Goal: Task Accomplishment & Management: Manage account settings

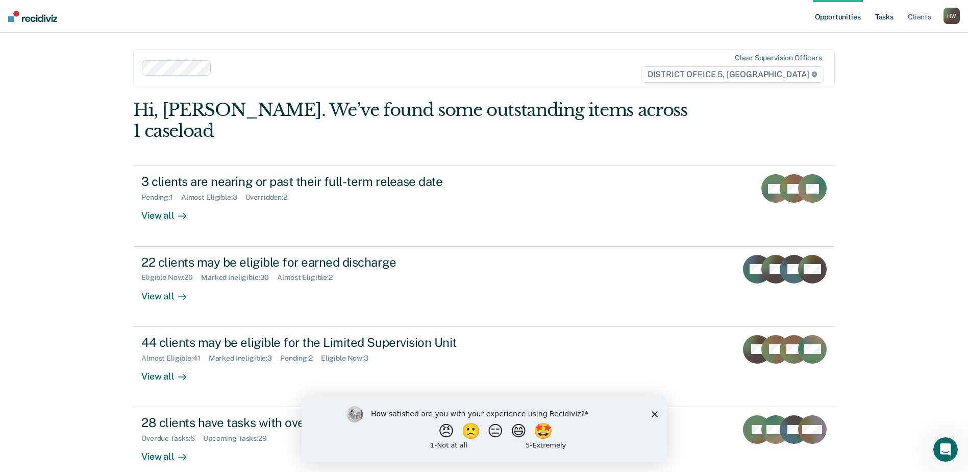
click at [885, 19] on link "Tasks" at bounding box center [884, 16] width 22 height 33
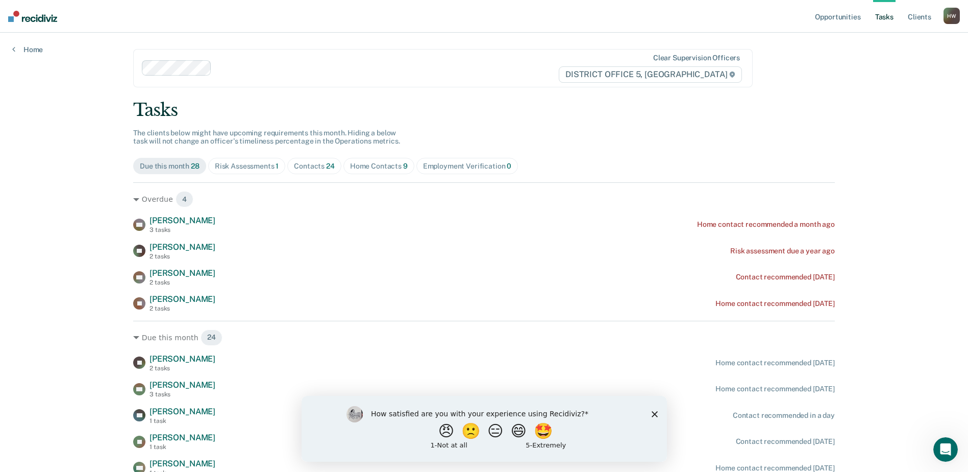
click at [309, 167] on div "Contacts 24" at bounding box center [314, 166] width 41 height 9
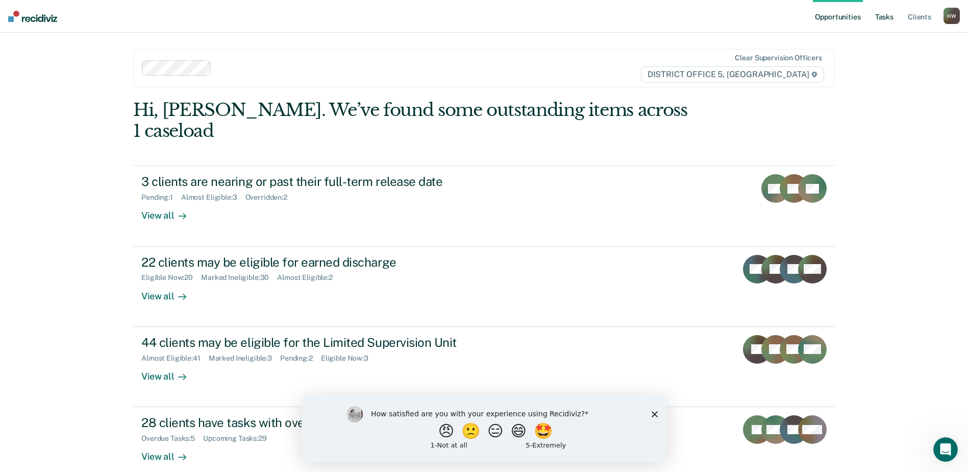
click at [888, 18] on link "Tasks" at bounding box center [884, 16] width 22 height 33
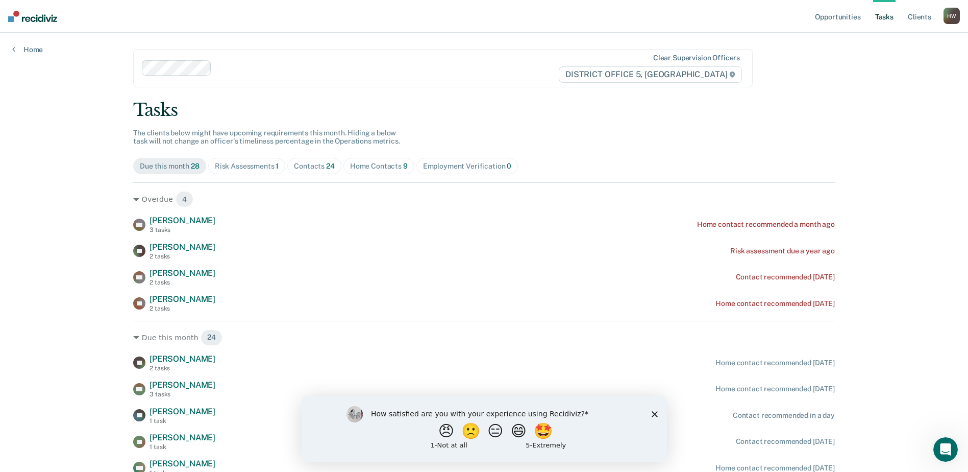
click at [318, 168] on div "Contacts 24" at bounding box center [314, 166] width 41 height 9
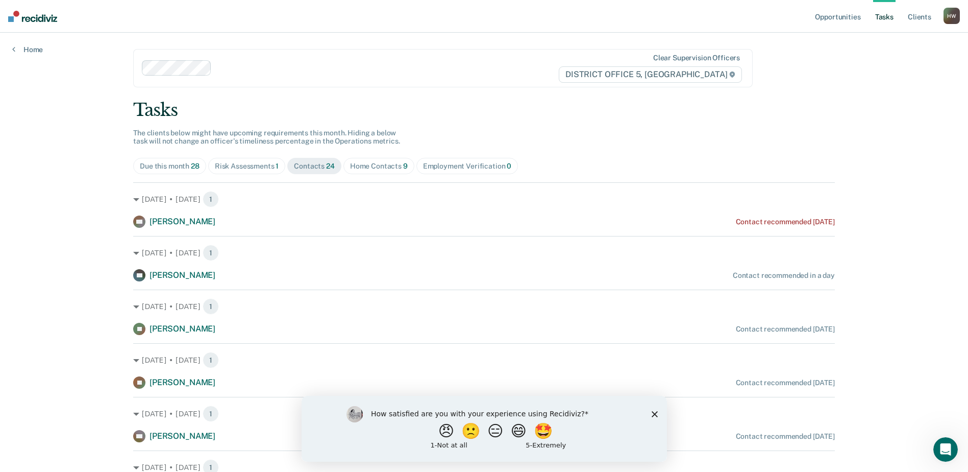
click at [654, 414] on icon "Close survey" at bounding box center [654, 413] width 6 height 6
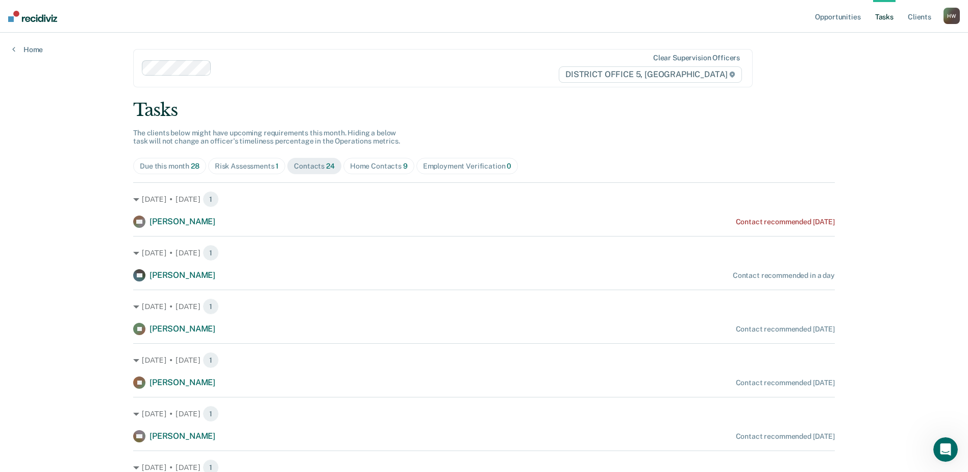
click at [377, 168] on div "Home Contacts 9" at bounding box center [379, 166] width 58 height 9
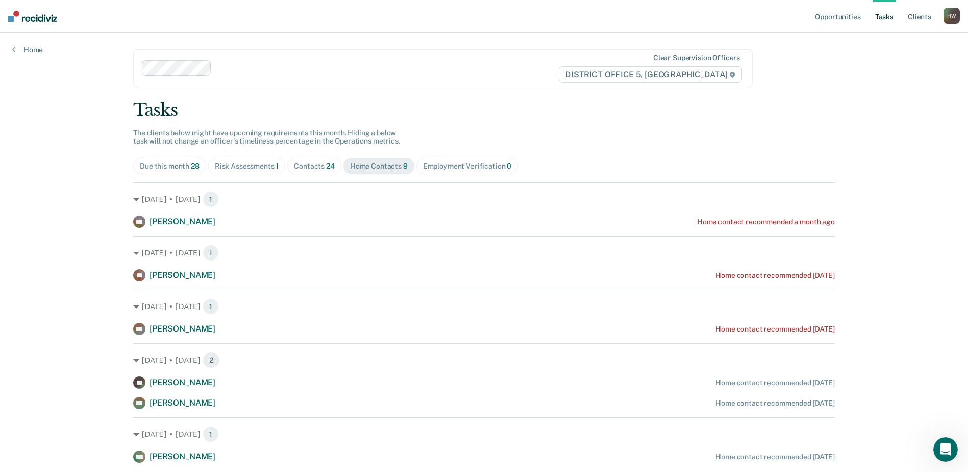
click at [256, 166] on div "Risk Assessments 1" at bounding box center [247, 166] width 64 height 9
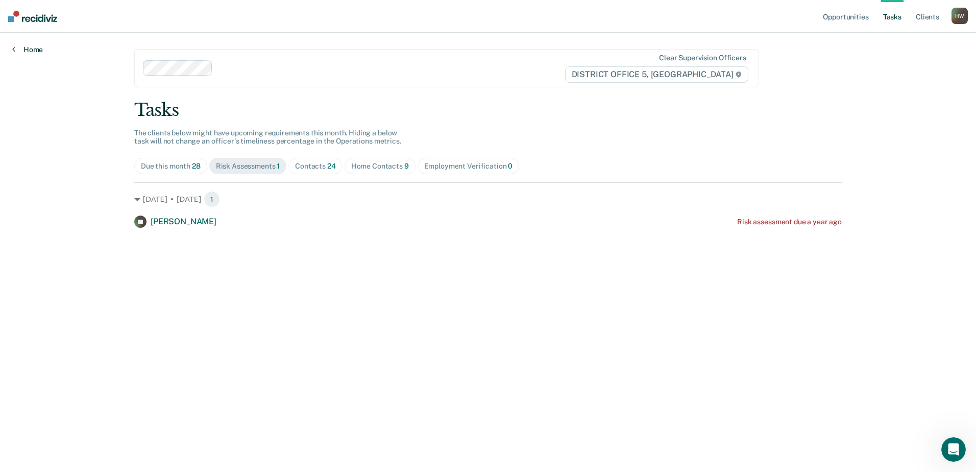
click at [15, 50] on icon at bounding box center [13, 49] width 3 height 8
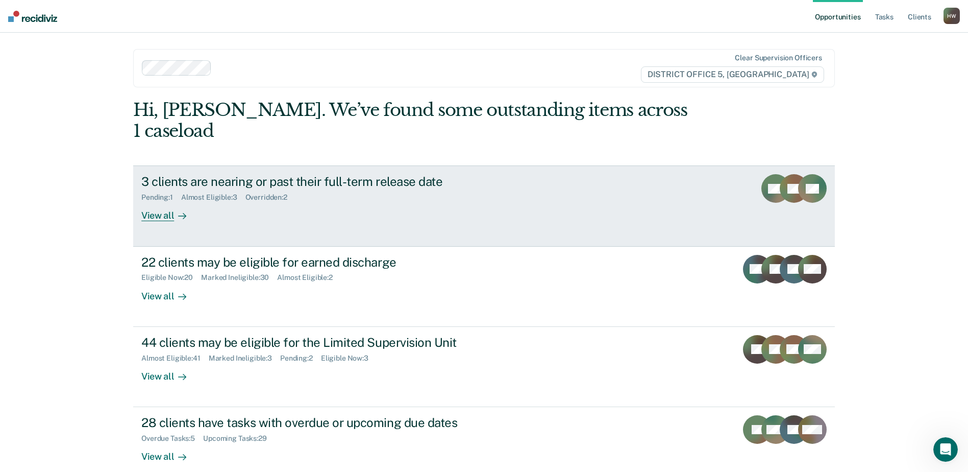
click at [156, 202] on div "View all" at bounding box center [169, 212] width 57 height 20
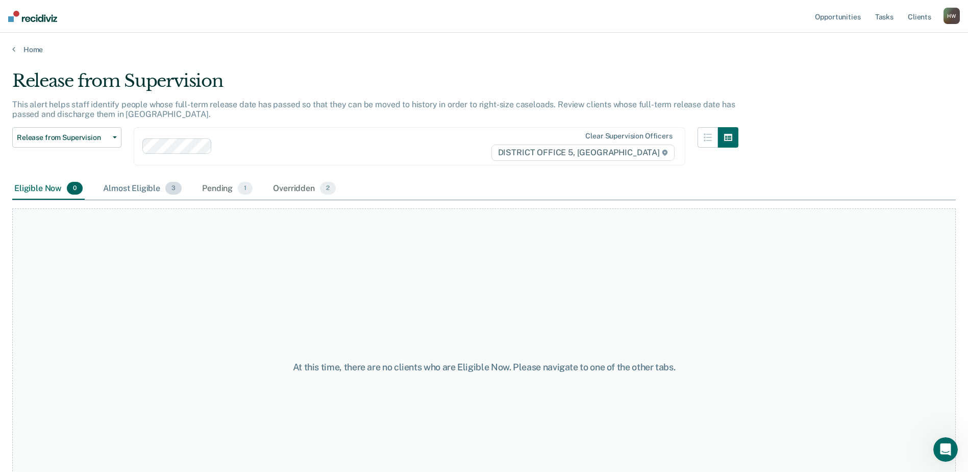
click at [148, 189] on div "Almost Eligible 3" at bounding box center [142, 189] width 83 height 22
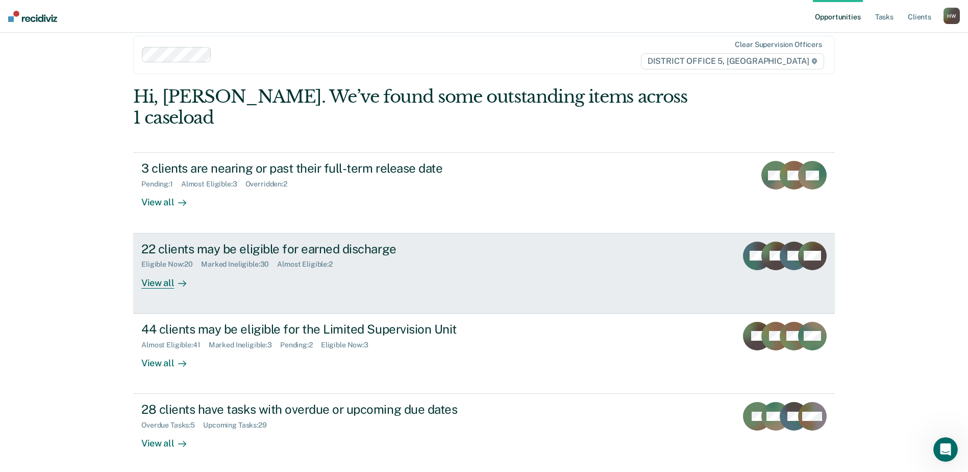
scroll to position [17, 0]
